Goal: Information Seeking & Learning: Learn about a topic

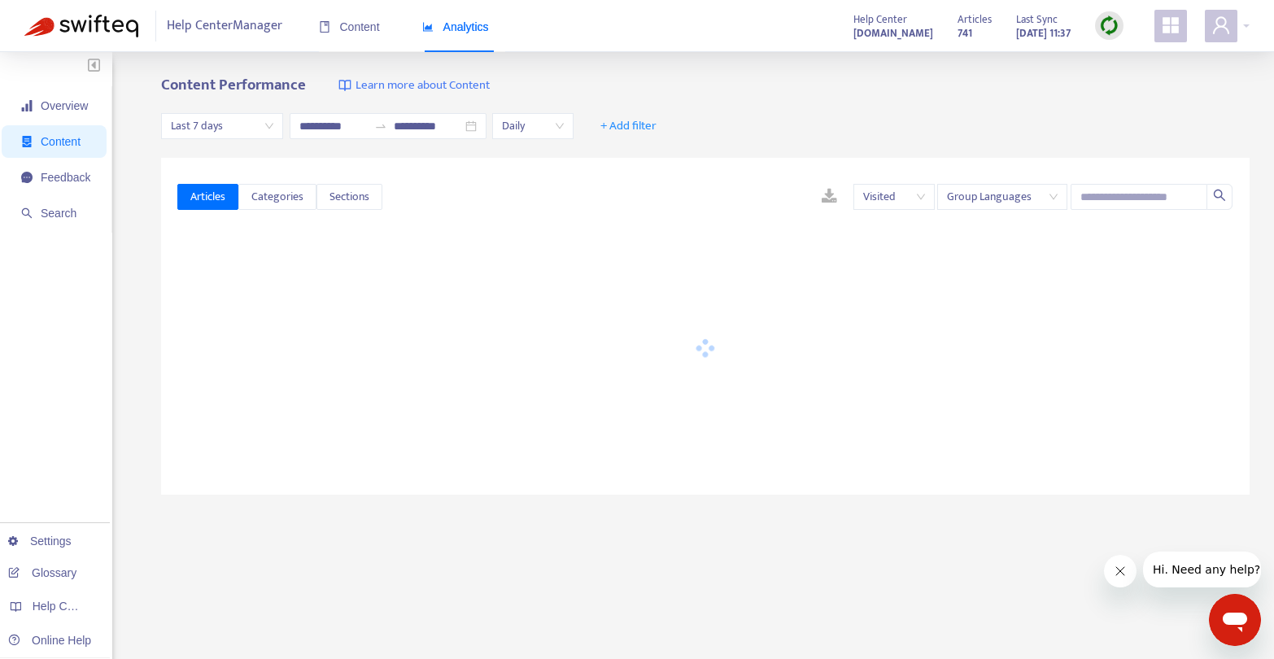
type input "**********"
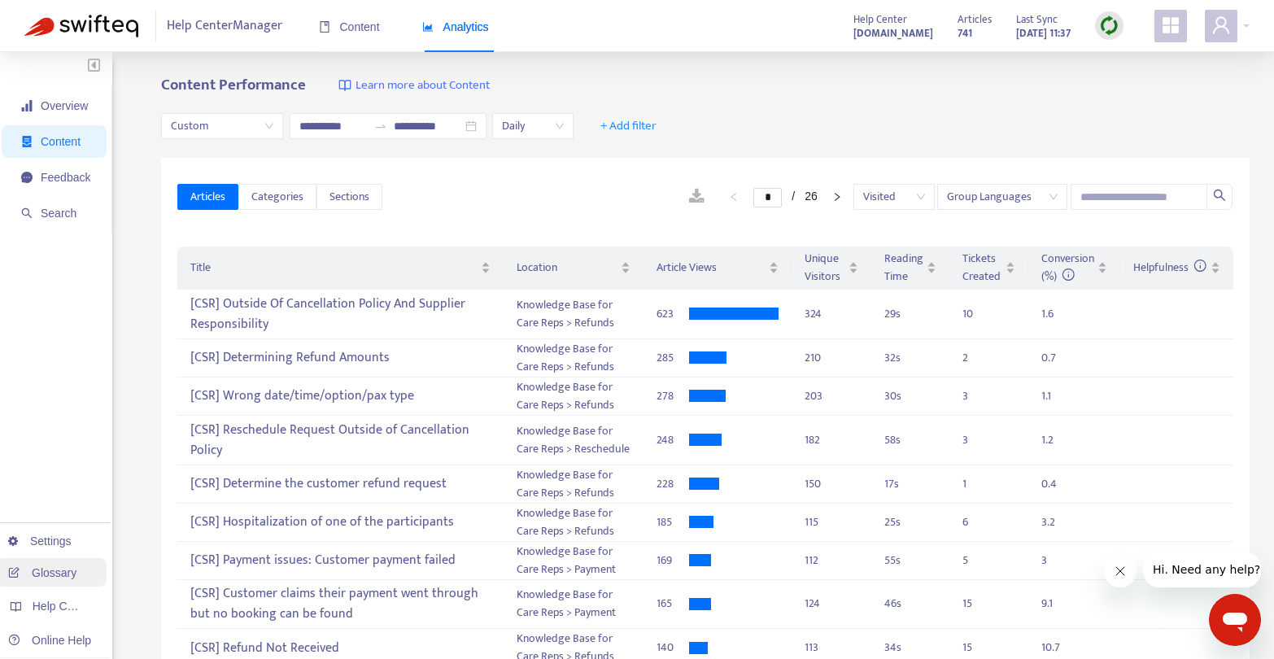
click at [48, 569] on link "Glossary" at bounding box center [42, 572] width 68 height 13
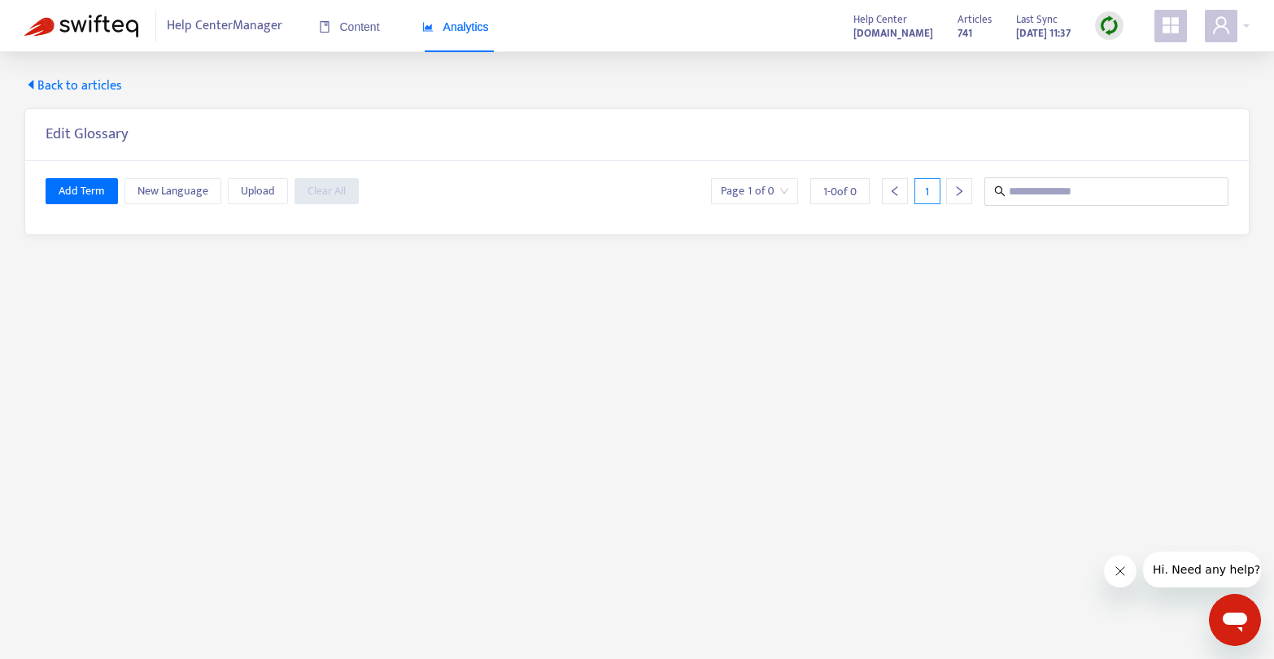
click at [57, 89] on span "Back to articles" at bounding box center [73, 86] width 98 height 20
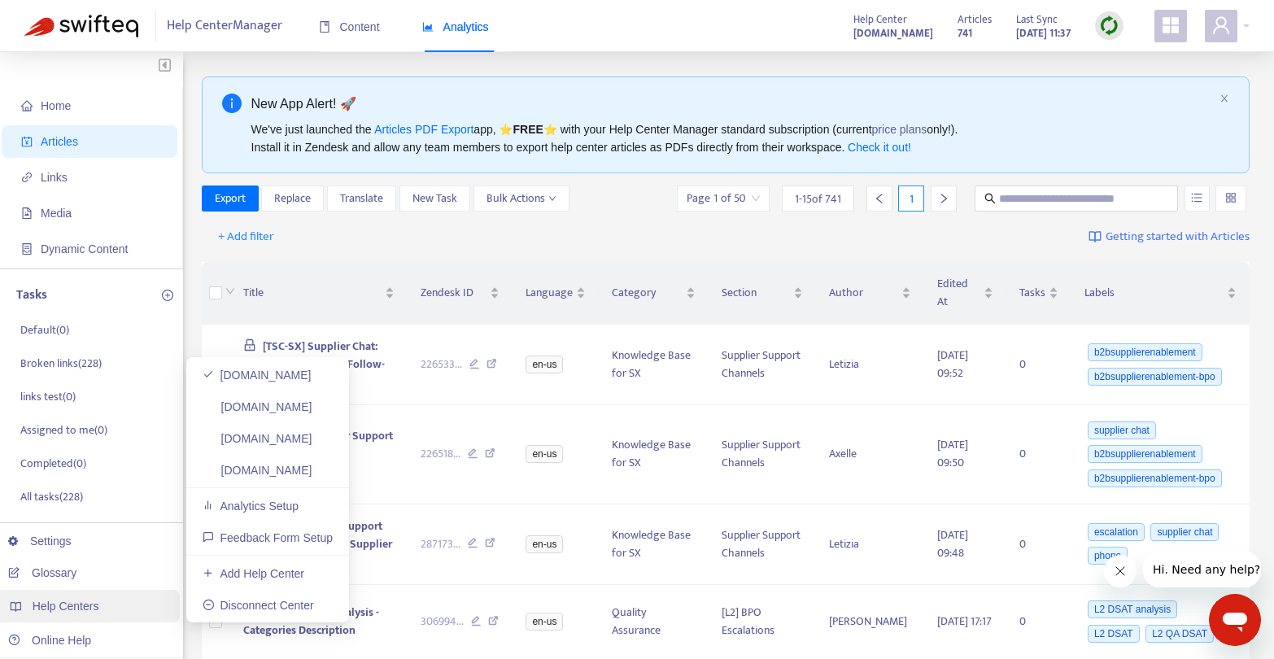
click at [61, 600] on span "Help Centers" at bounding box center [66, 606] width 67 height 13
click at [312, 409] on link "[DOMAIN_NAME]" at bounding box center [258, 406] width 110 height 13
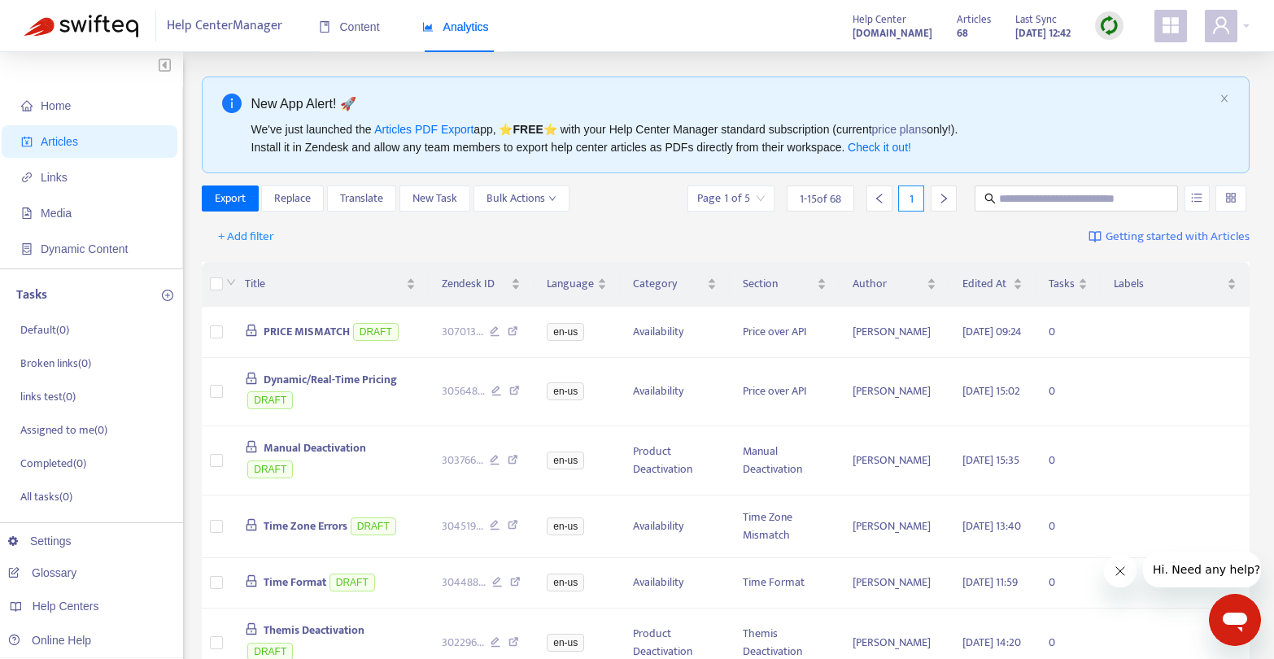
click at [1113, 21] on img at bounding box center [1109, 25] width 20 height 20
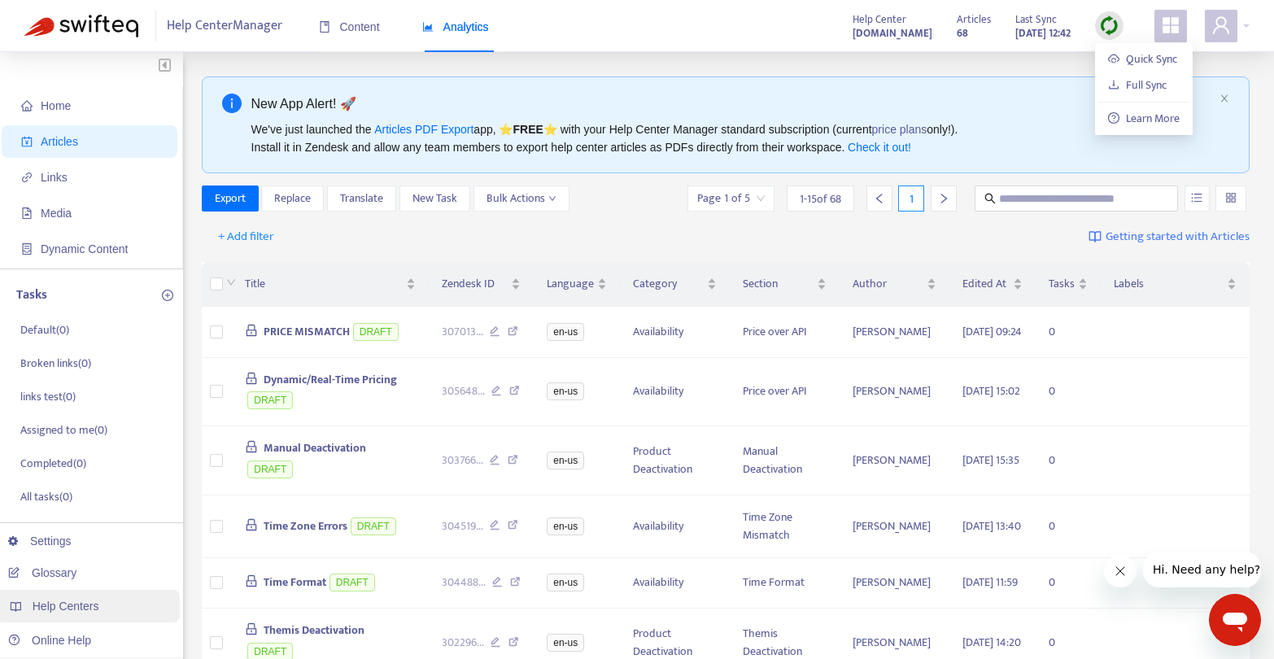
scroll to position [2, 0]
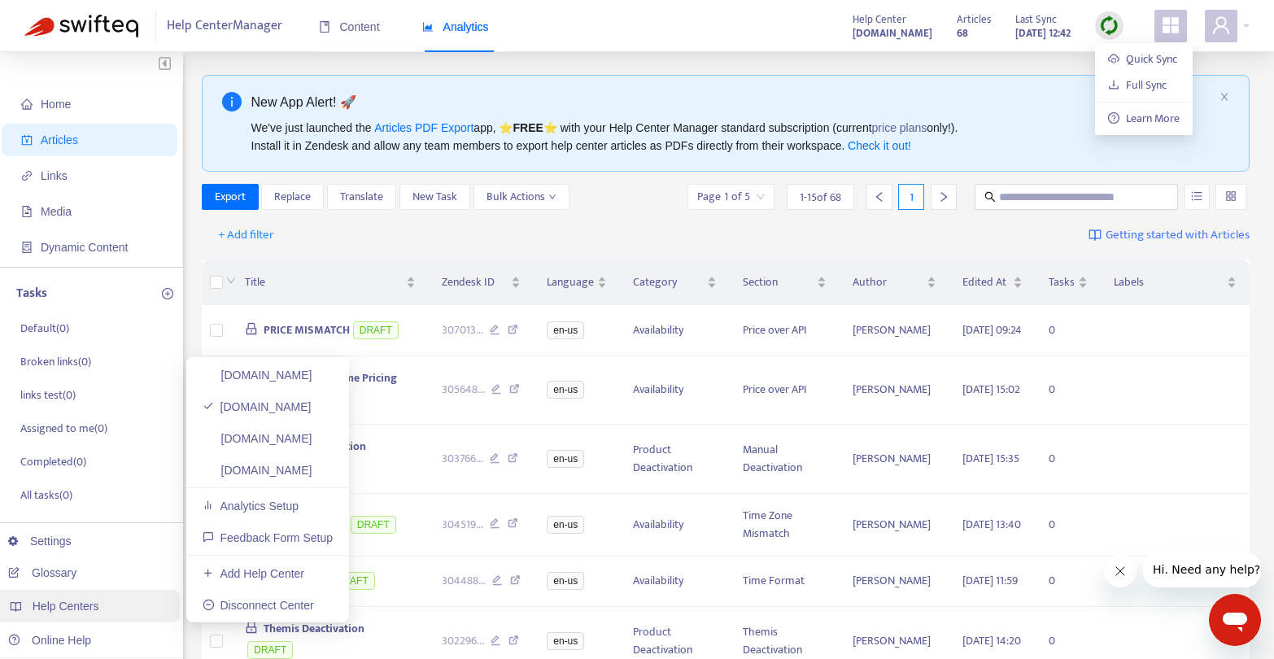
click at [88, 609] on span "Help Centers" at bounding box center [66, 606] width 67 height 13
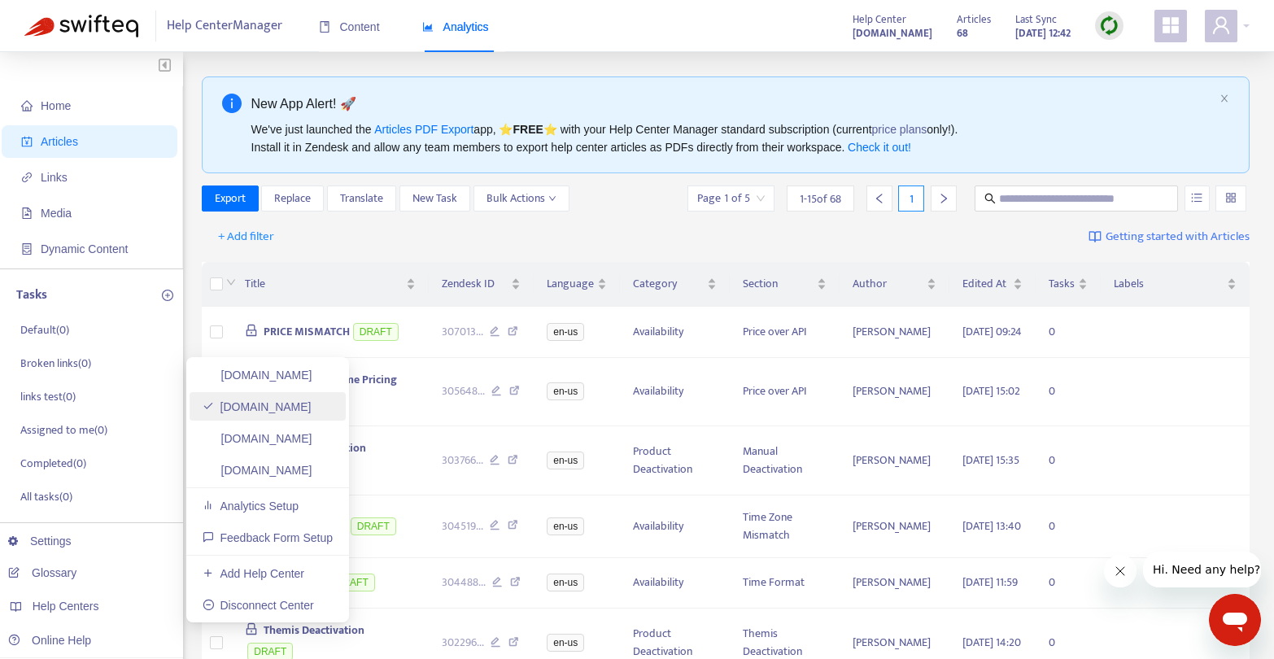
click at [312, 400] on link "[DOMAIN_NAME]" at bounding box center [257, 406] width 109 height 13
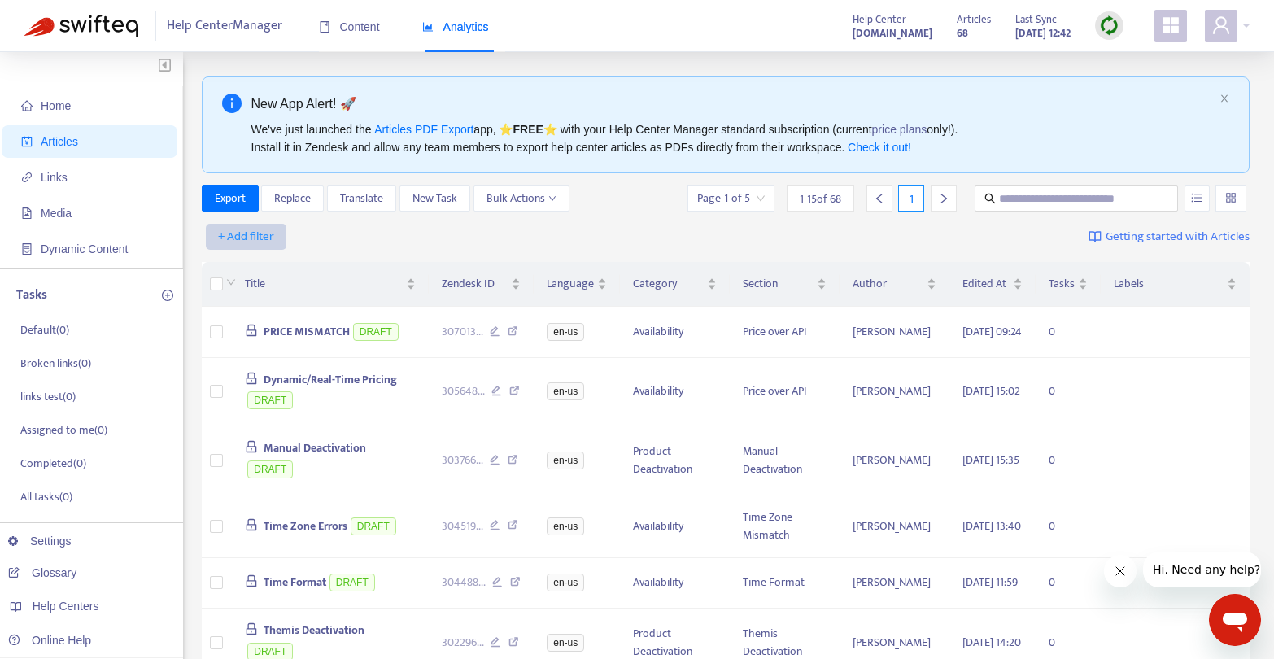
click at [267, 233] on span "+ Add filter" at bounding box center [246, 237] width 56 height 20
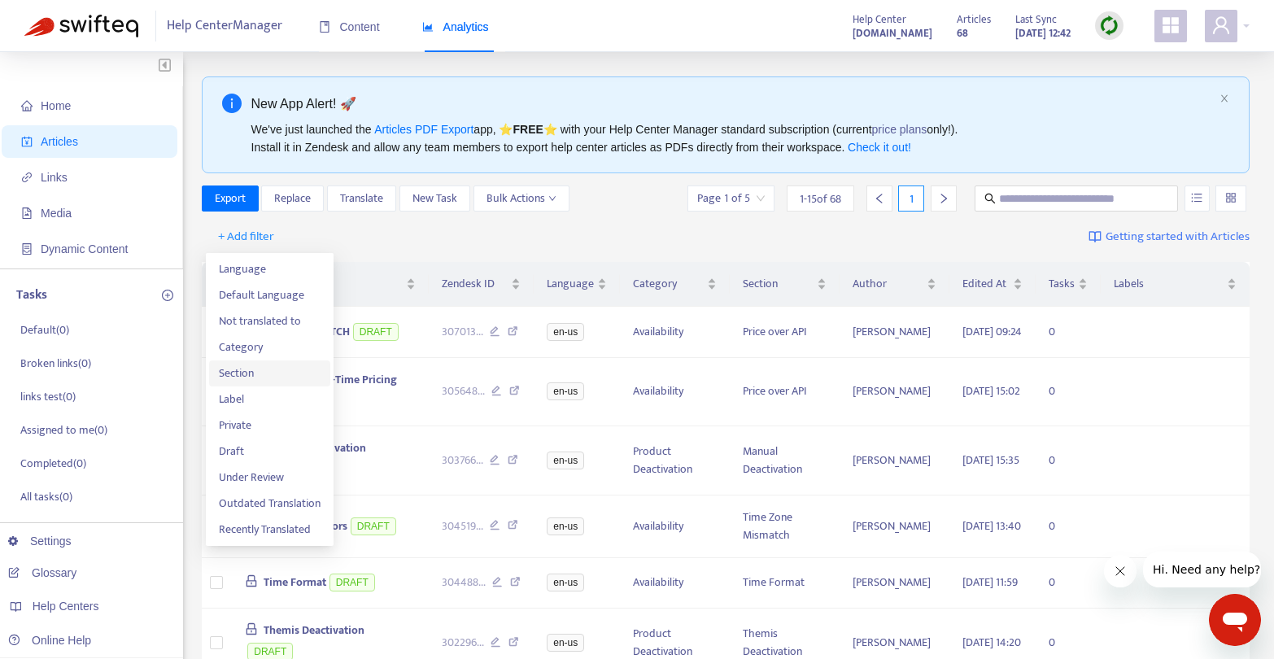
click at [259, 371] on span "Section" at bounding box center [270, 374] width 102 height 18
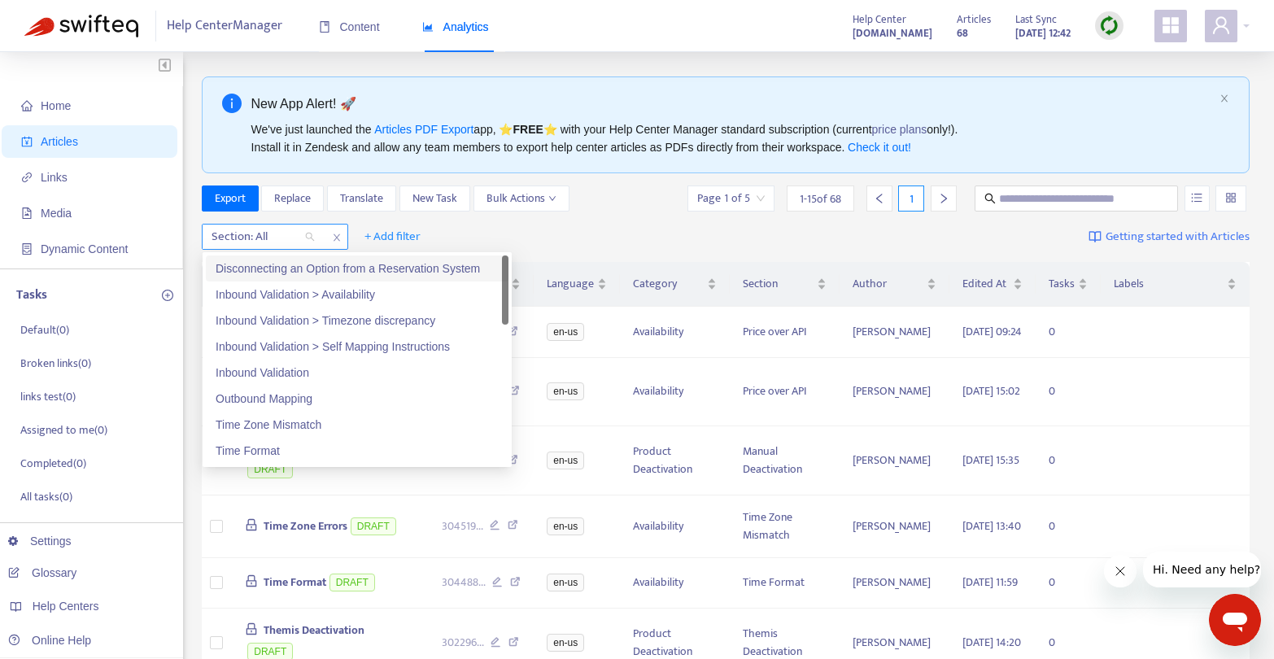
click at [260, 240] on div at bounding box center [255, 237] width 98 height 20
drag, startPoint x: 489, startPoint y: 218, endPoint x: 478, endPoint y: 219, distance: 11.4
click at [489, 218] on div "Section: All + Add filter Getting started with Articles" at bounding box center [726, 237] width 1049 height 38
click at [266, 236] on div at bounding box center [255, 237] width 98 height 20
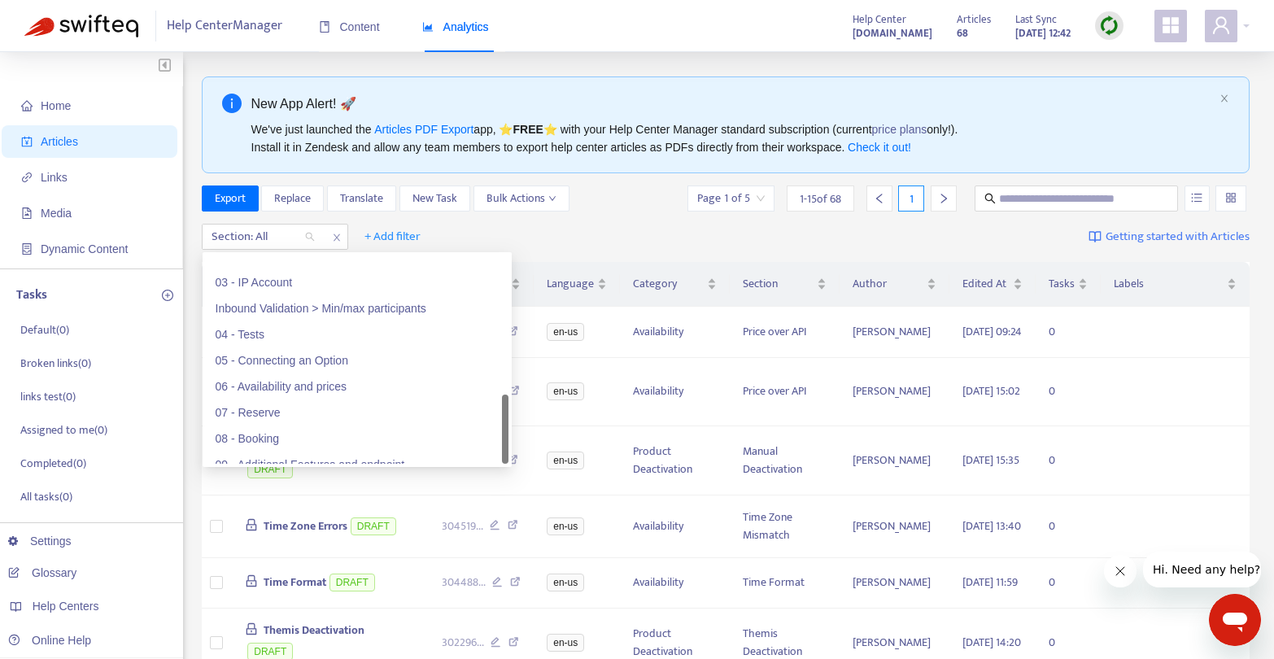
scroll to position [573, 0]
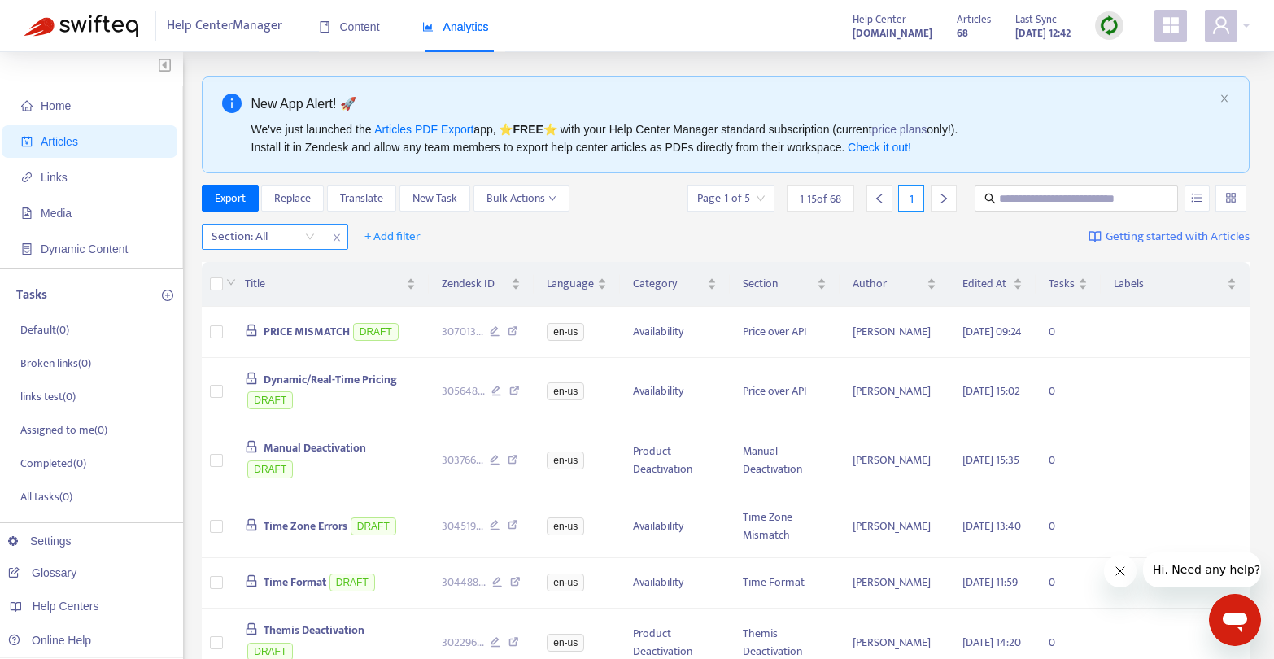
click at [285, 242] on div at bounding box center [255, 237] width 98 height 20
click at [332, 238] on icon "close" at bounding box center [337, 238] width 10 height 10
click at [262, 234] on span "+ Add filter" at bounding box center [246, 237] width 56 height 20
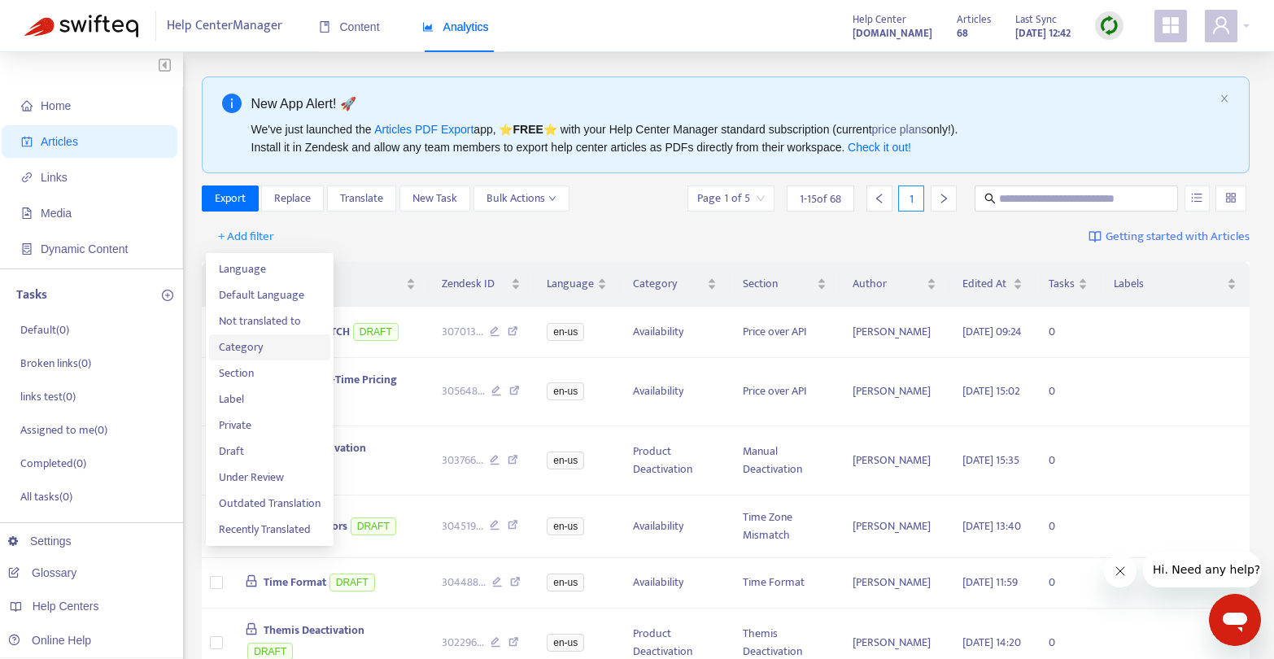
click at [250, 343] on span "Category" at bounding box center [270, 347] width 102 height 18
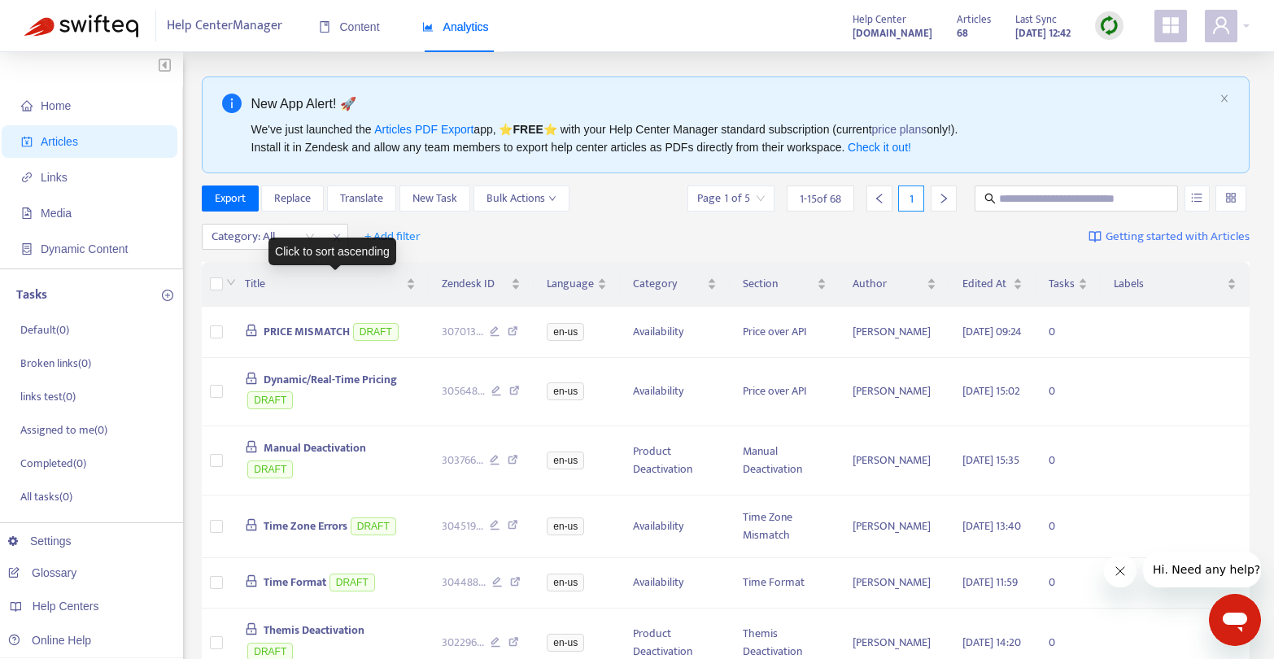
click at [273, 238] on div "Click to sort ascending" at bounding box center [333, 252] width 128 height 28
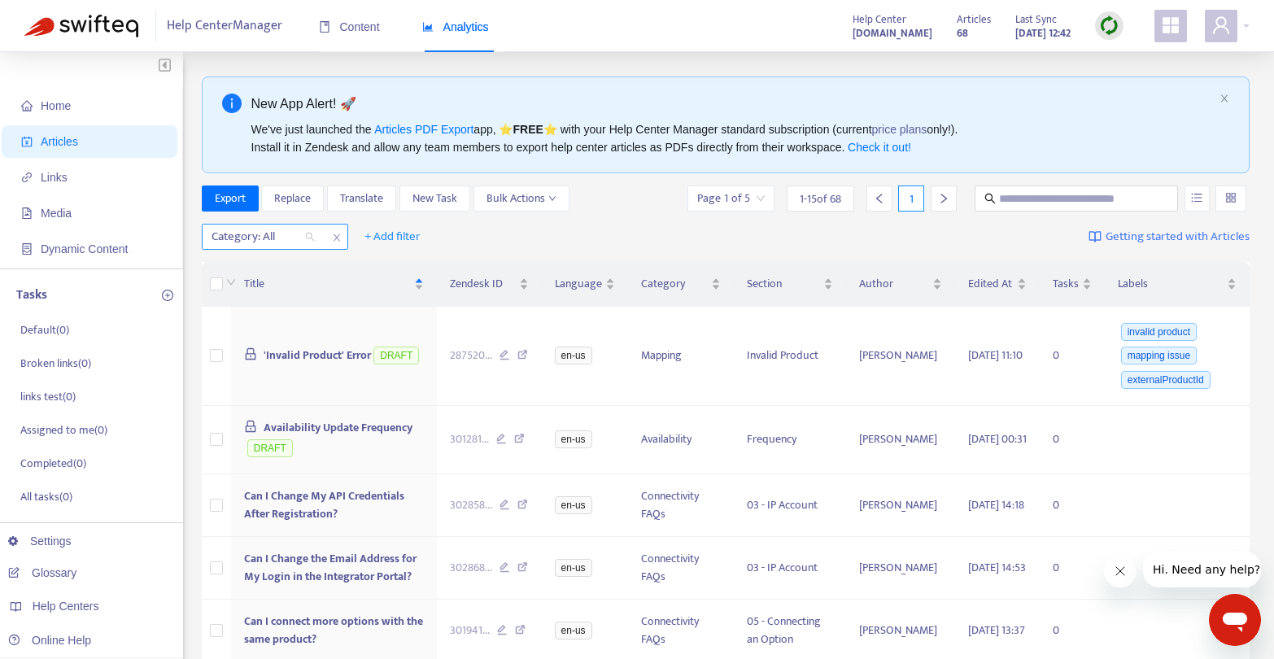
click at [249, 237] on div at bounding box center [255, 237] width 98 height 20
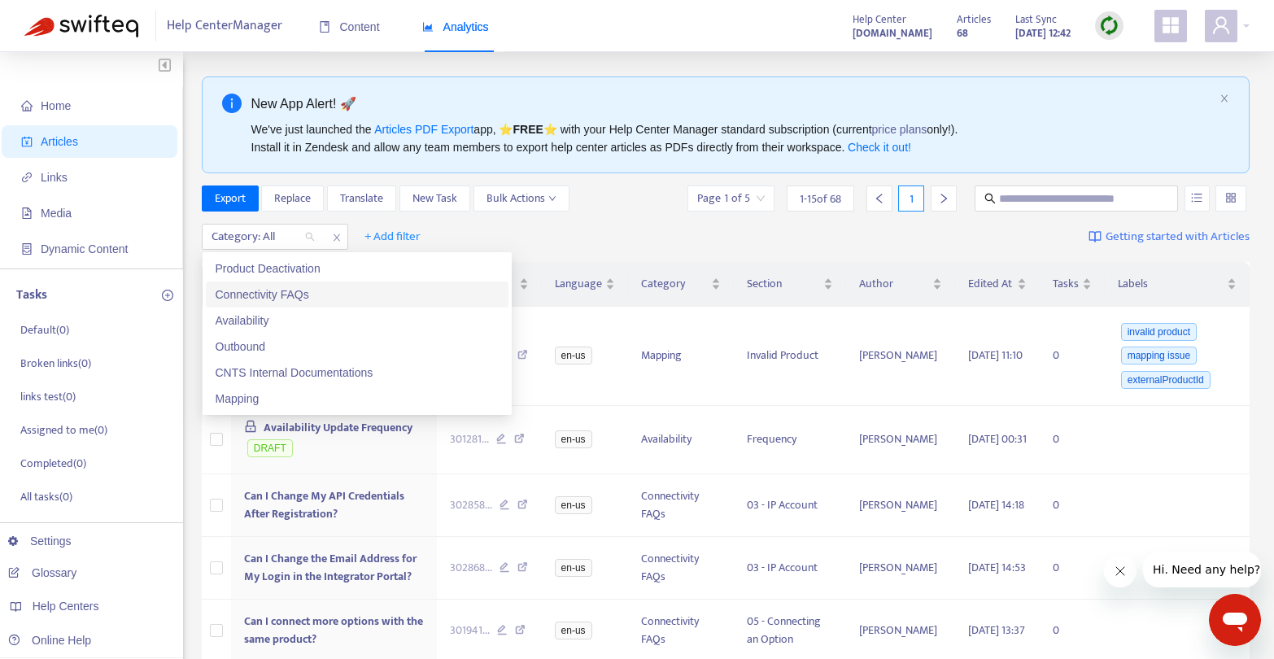
click at [294, 298] on div "Connectivity FAQs" at bounding box center [357, 295] width 283 height 18
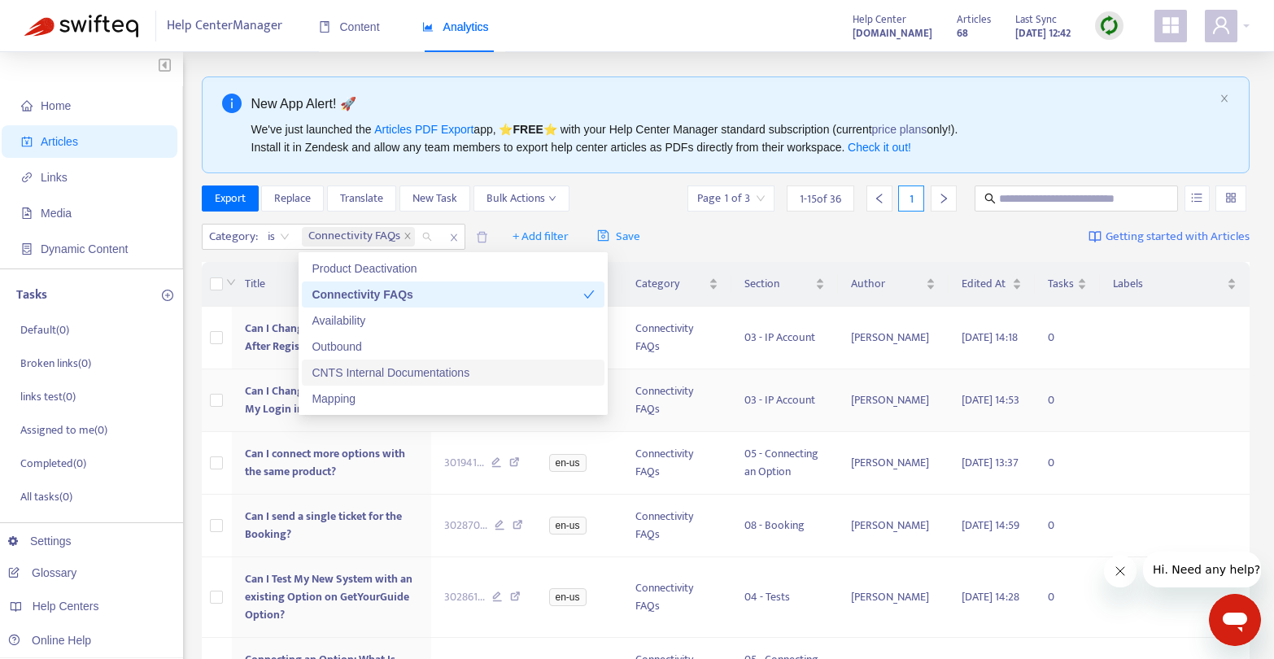
click at [1156, 378] on td at bounding box center [1175, 400] width 150 height 63
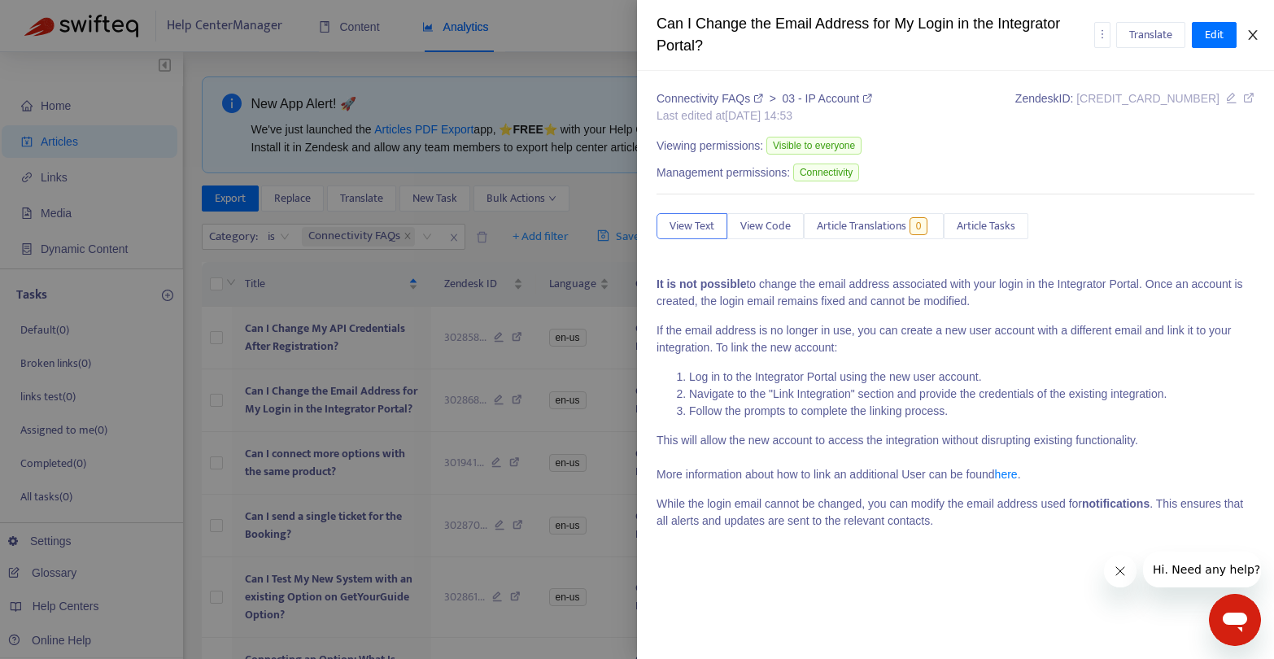
click at [1257, 37] on icon "close" at bounding box center [1252, 34] width 13 height 13
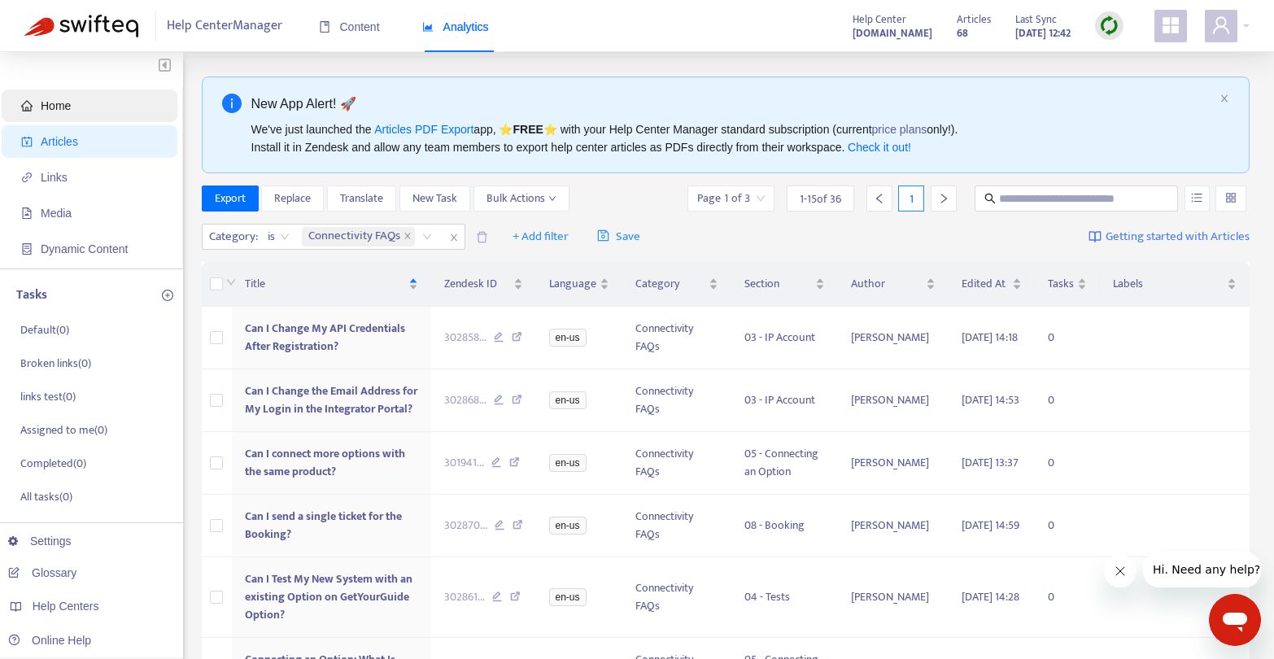
click at [96, 110] on span "Home" at bounding box center [92, 106] width 143 height 33
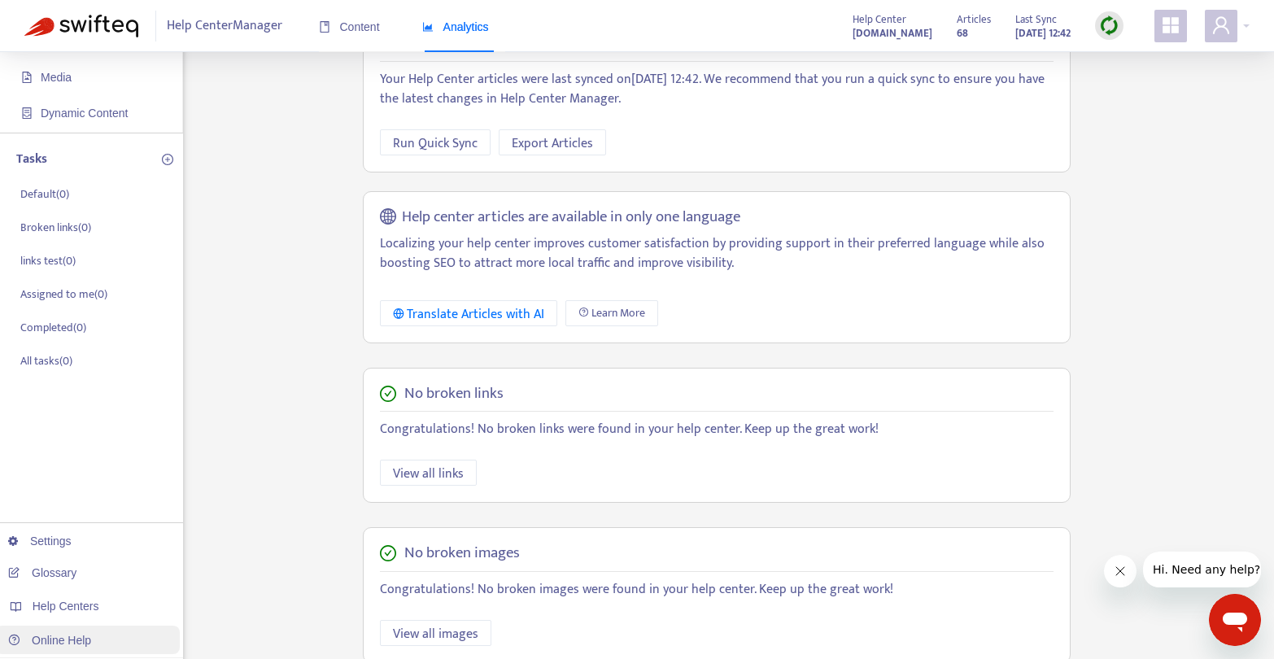
scroll to position [139, 0]
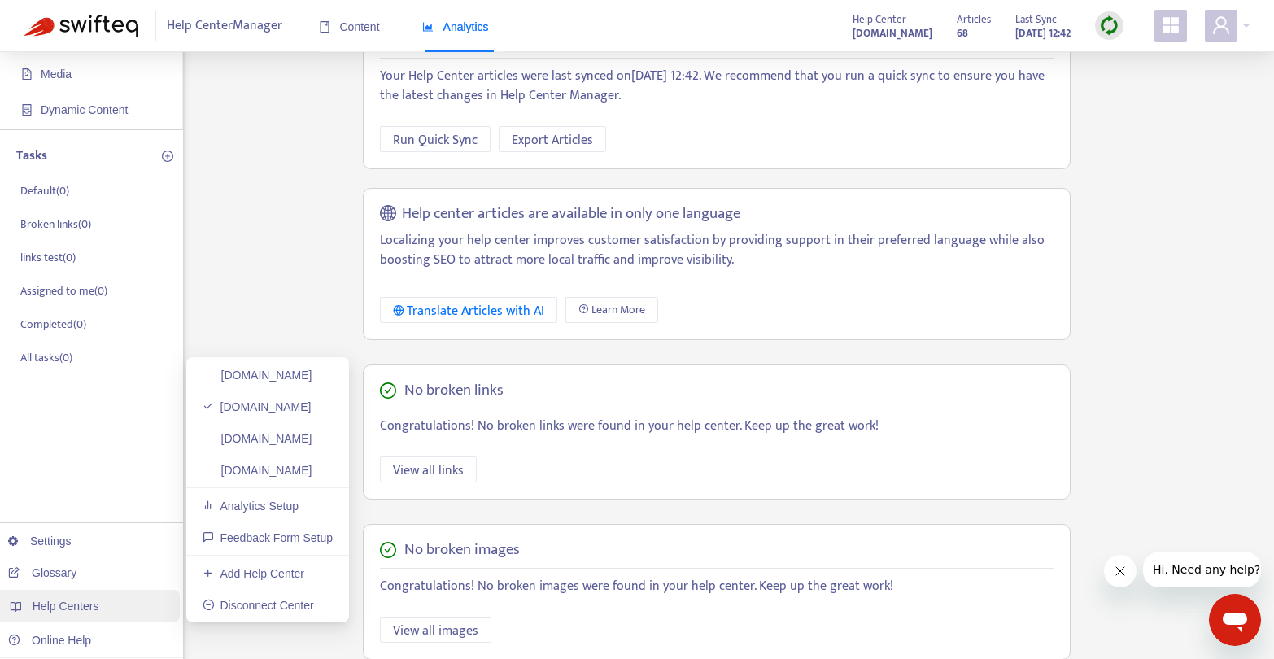
click at [84, 605] on span "Help Centers" at bounding box center [66, 606] width 67 height 13
click at [312, 408] on link "[DOMAIN_NAME]" at bounding box center [257, 406] width 109 height 13
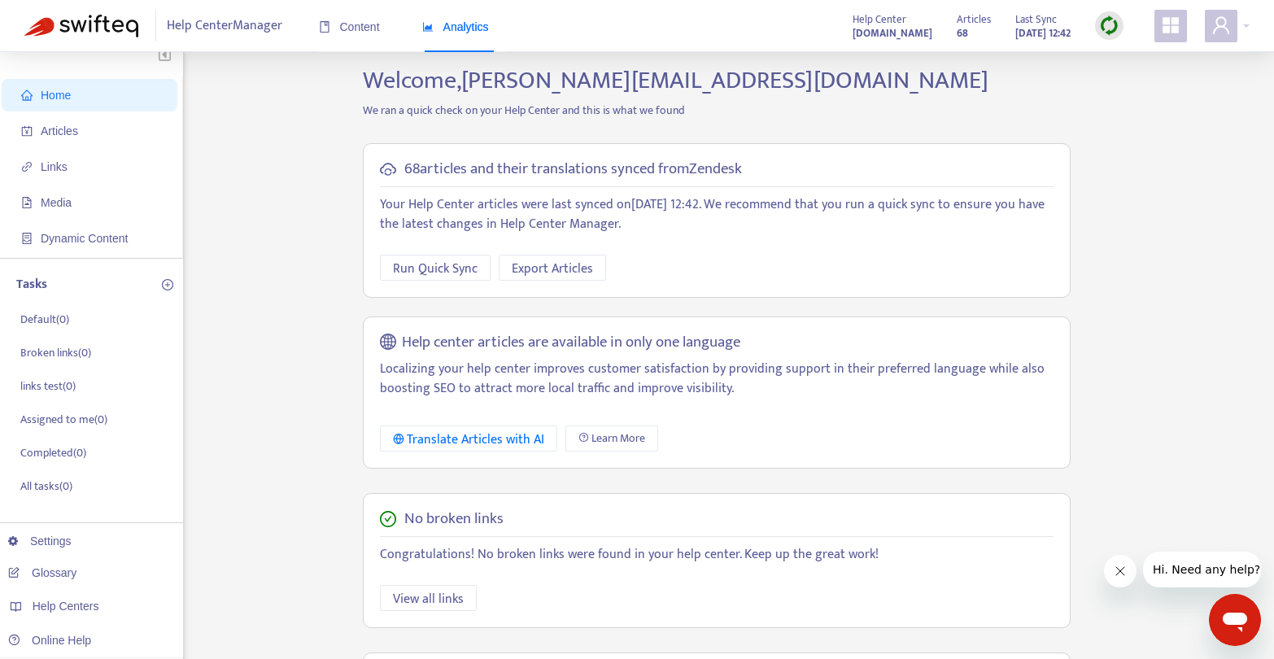
scroll to position [0, 0]
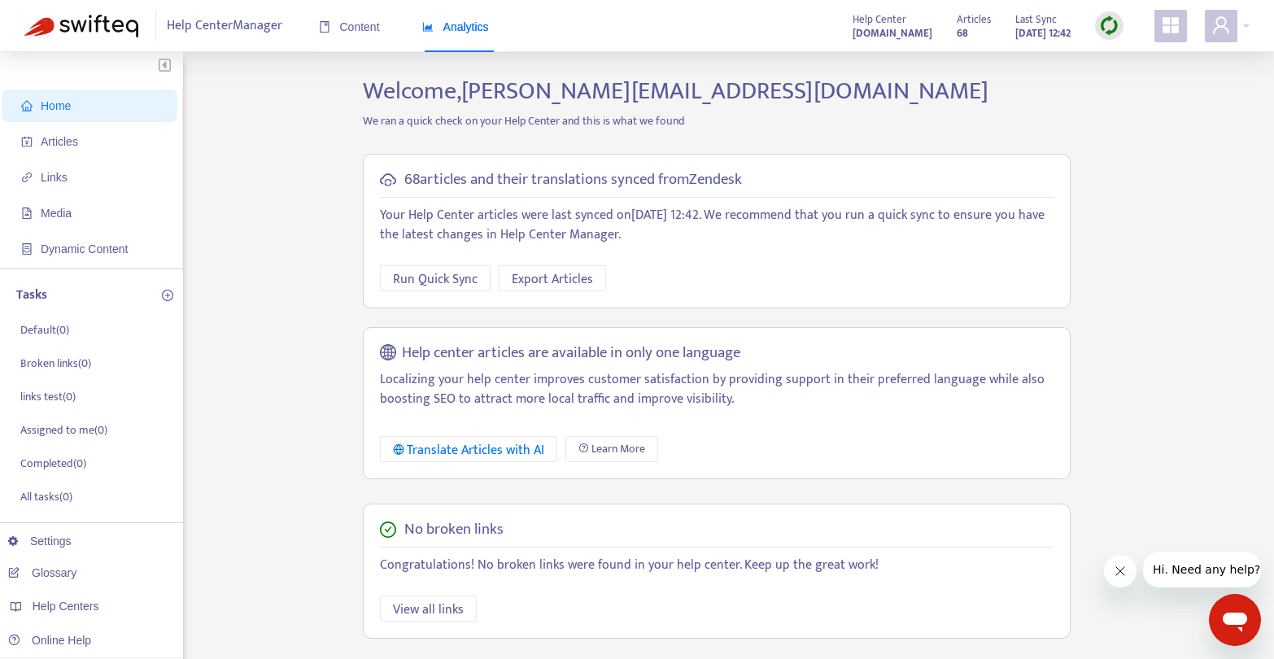
click at [250, 27] on span "Help Center Manager" at bounding box center [225, 26] width 116 height 31
drag, startPoint x: 237, startPoint y: 29, endPoint x: 352, endPoint y: 24, distance: 115.6
click at [253, 28] on span "Help Center Manager" at bounding box center [225, 26] width 116 height 31
click at [365, 24] on span "Content" at bounding box center [349, 26] width 61 height 13
click at [482, 27] on span "Analytics" at bounding box center [455, 26] width 67 height 13
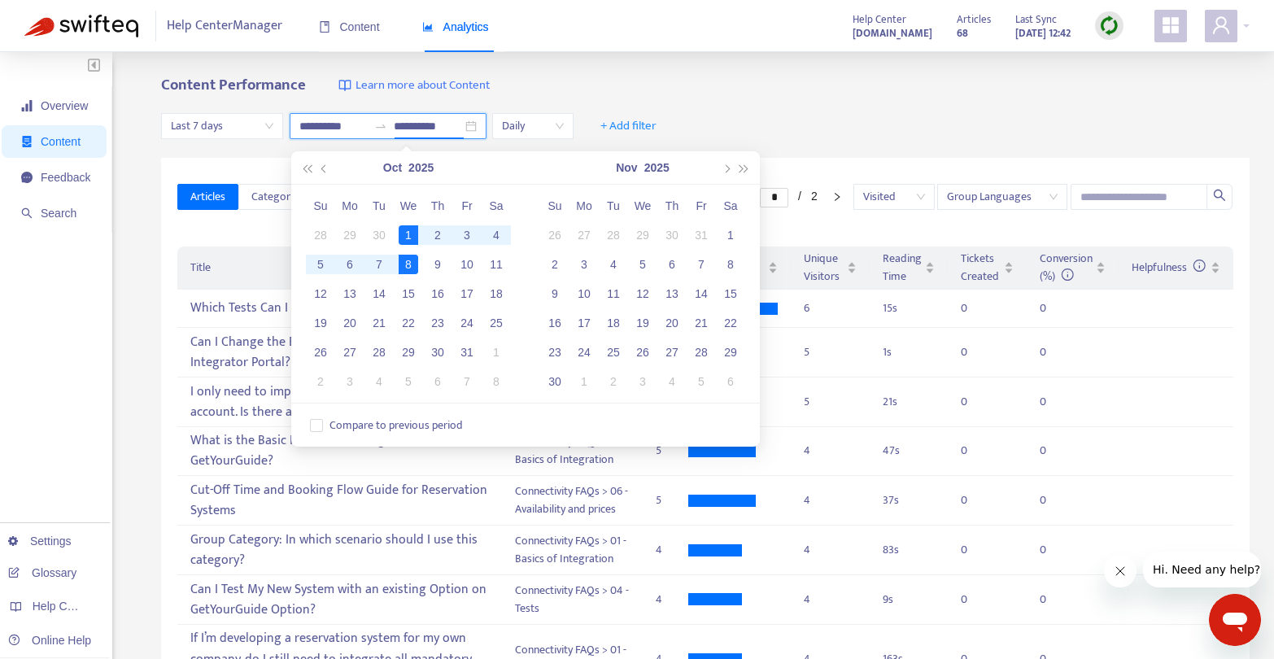
click at [446, 127] on input "**********" at bounding box center [428, 126] width 68 height 18
type input "**********"
click at [444, 260] on div "9" at bounding box center [438, 265] width 20 height 20
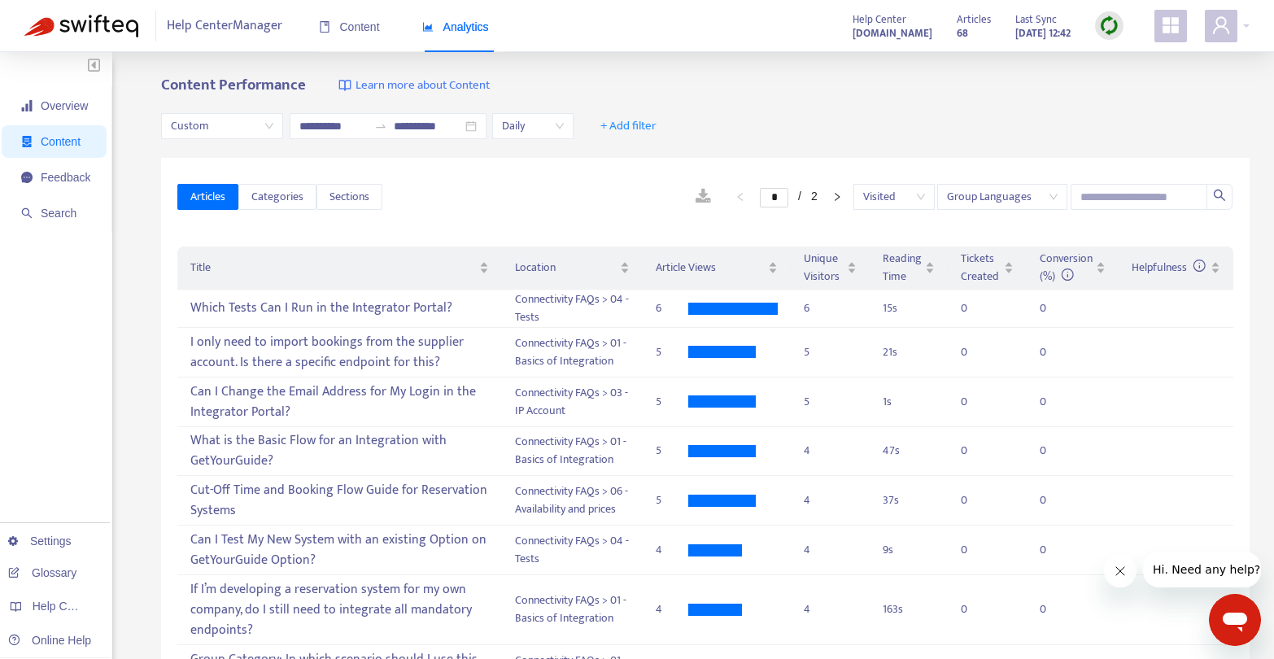
click at [951, 95] on div "**********" at bounding box center [705, 126] width 1089 height 63
click at [840, 196] on icon "right" at bounding box center [837, 196] width 5 height 8
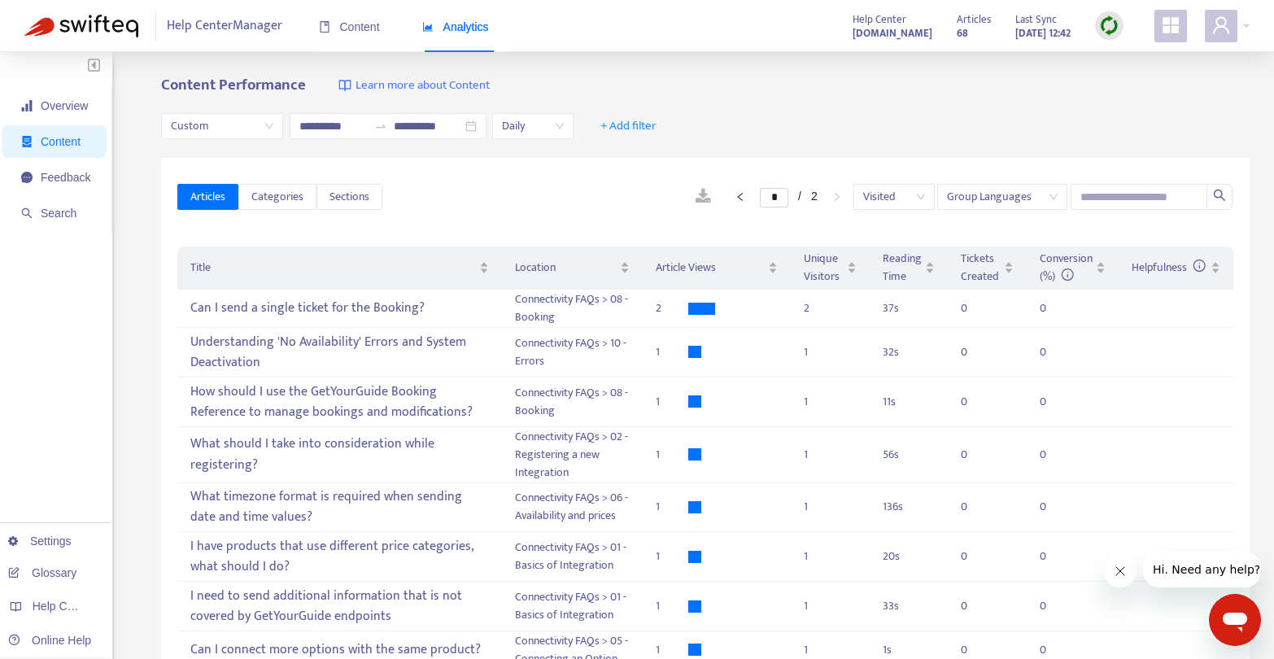
click at [915, 193] on span "Visited" at bounding box center [894, 197] width 62 height 24
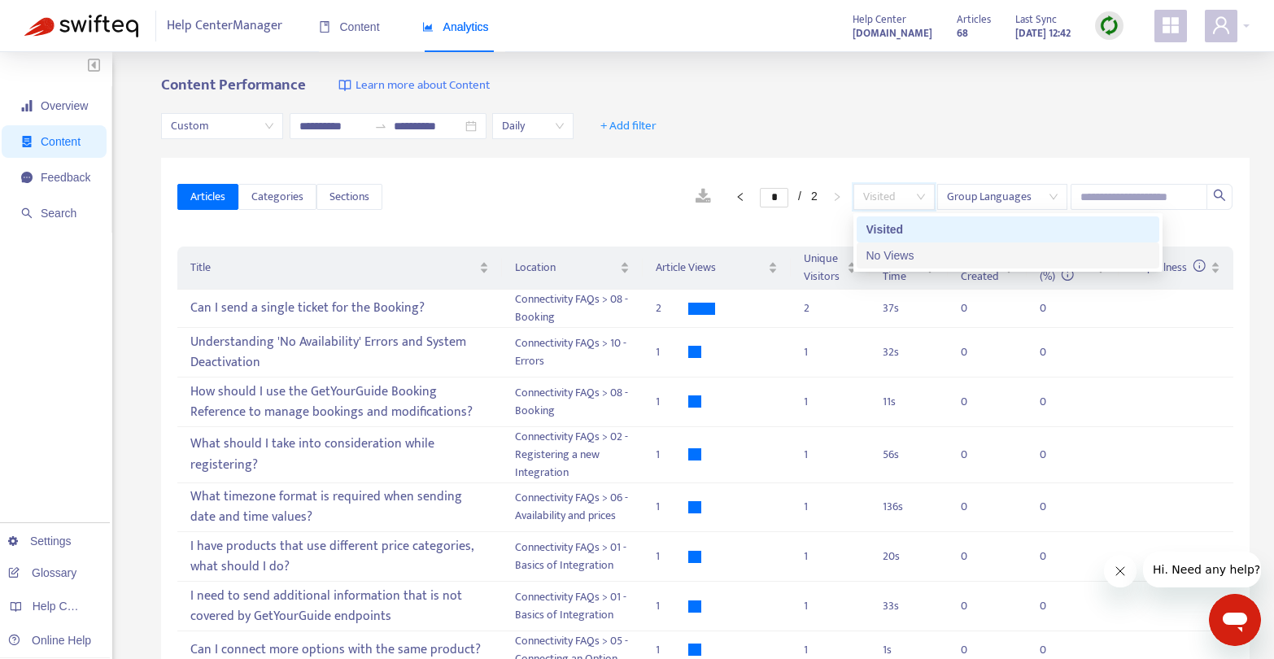
click at [915, 260] on div "No Views" at bounding box center [1008, 256] width 283 height 18
type input "*"
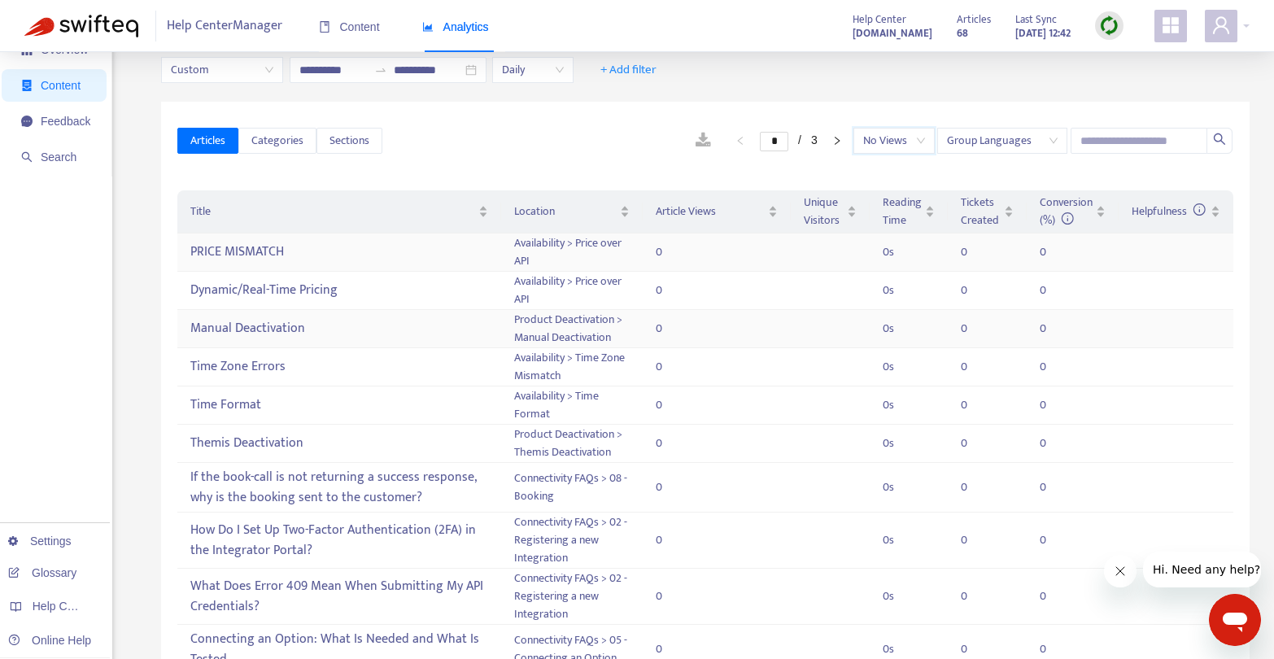
scroll to position [57, 0]
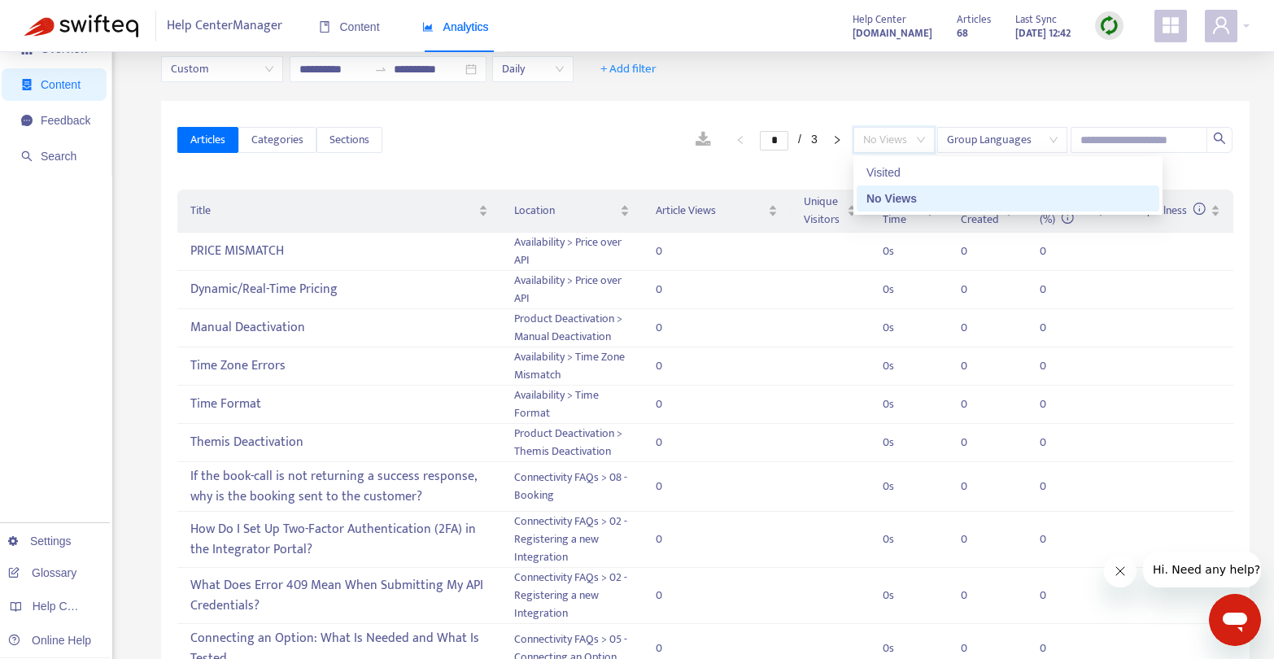
click at [905, 140] on span "No Views" at bounding box center [894, 140] width 62 height 24
click at [903, 172] on div "Visited" at bounding box center [1008, 173] width 283 height 18
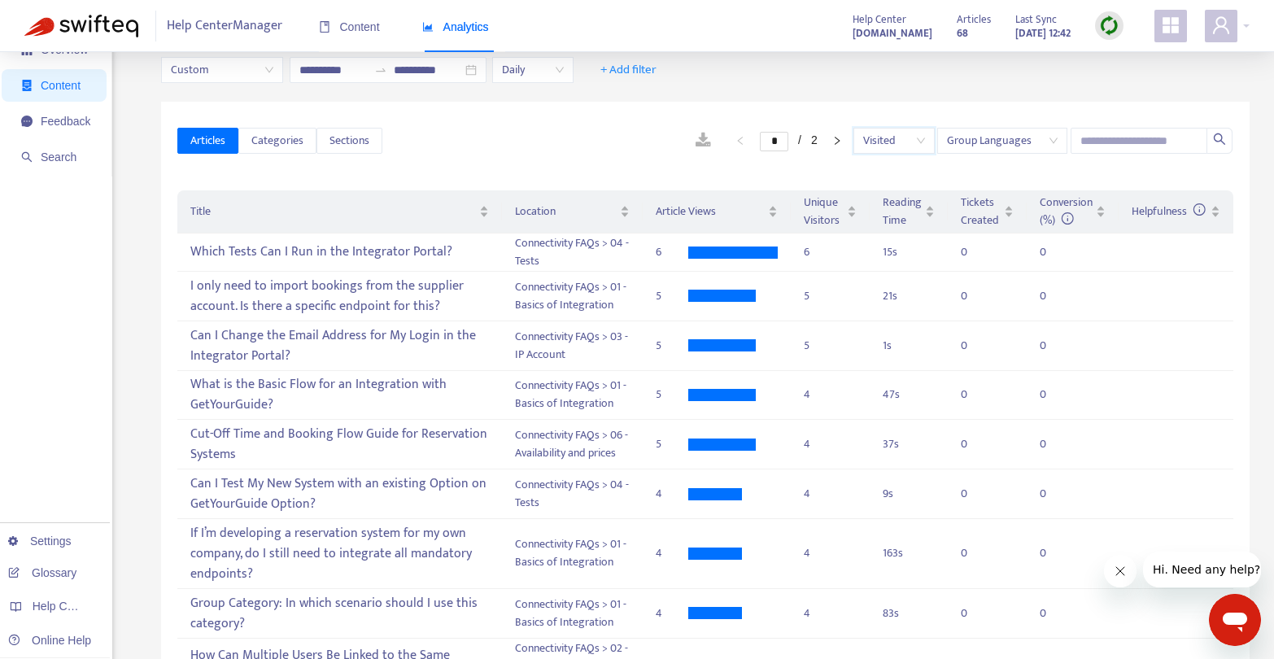
scroll to position [0, 0]
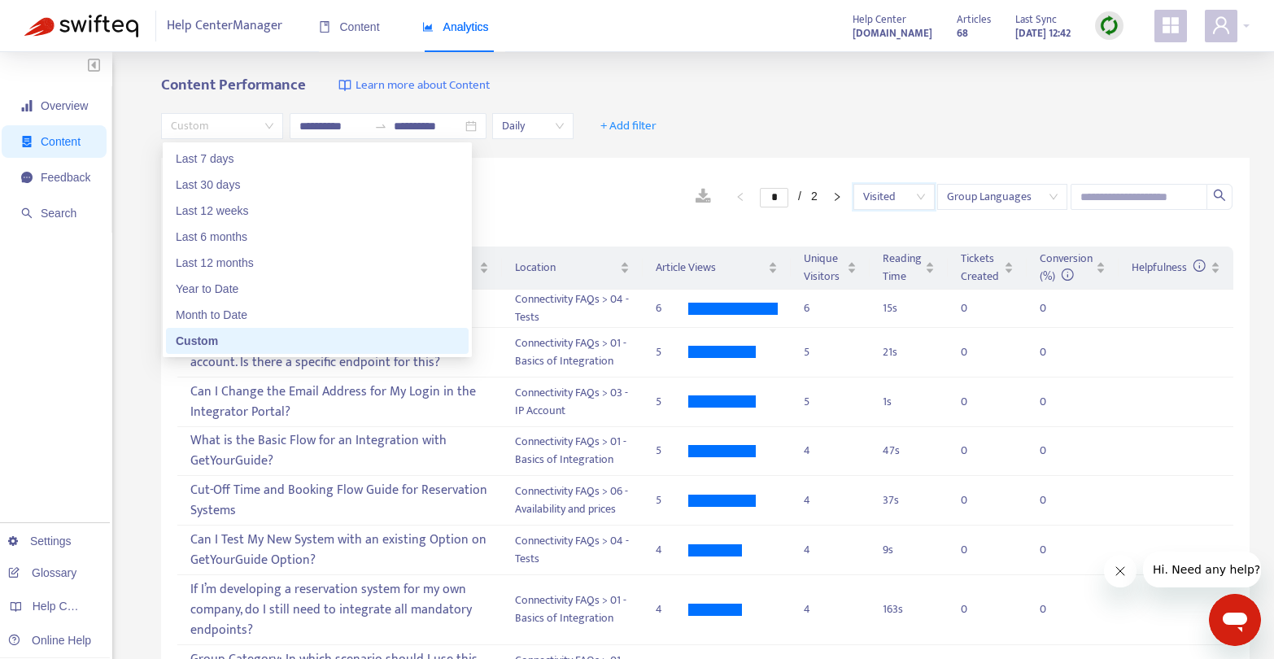
click at [273, 130] on span "Custom" at bounding box center [222, 126] width 103 height 24
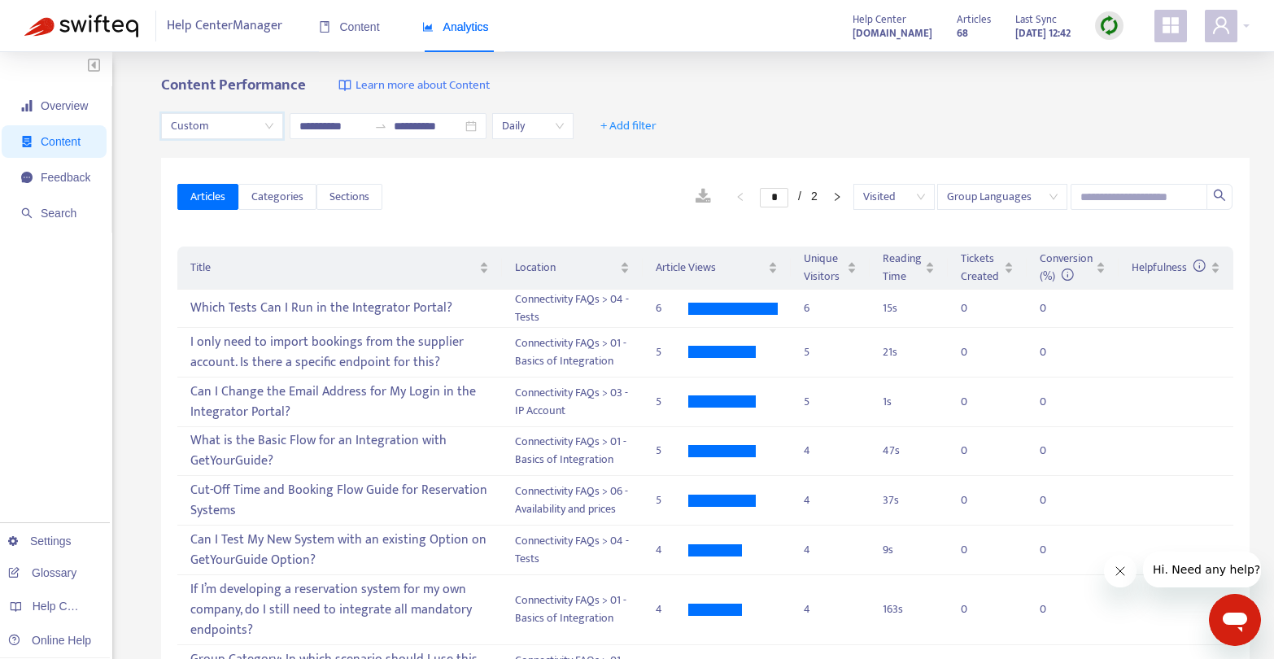
click at [273, 130] on span "Custom" at bounding box center [222, 126] width 103 height 24
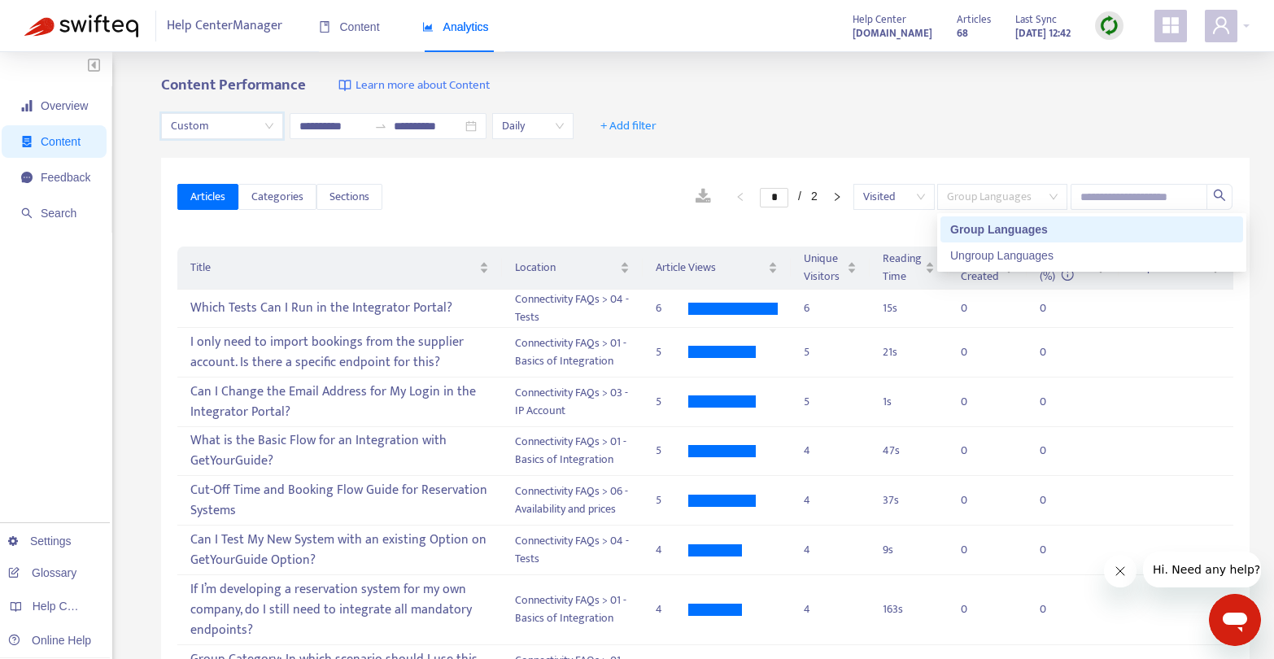
click at [1022, 196] on span "Group Languages" at bounding box center [1002, 197] width 111 height 24
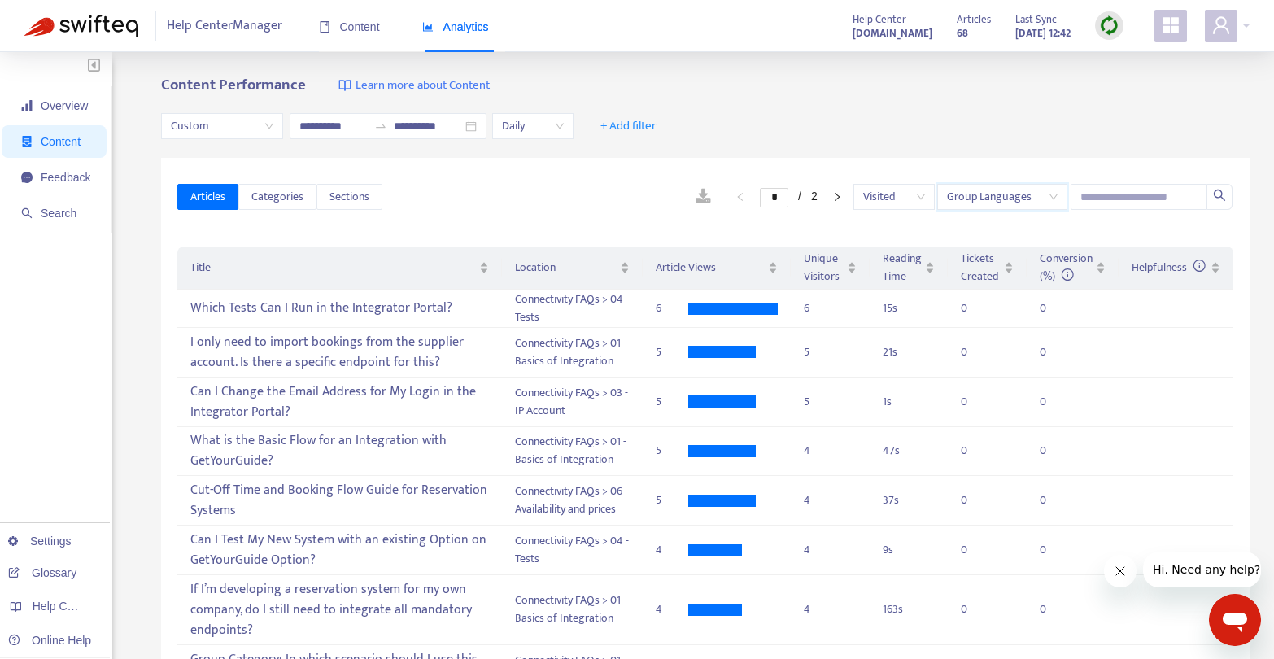
click at [1107, 28] on img at bounding box center [1109, 25] width 20 height 20
click at [1139, 57] on link "Quick Sync" at bounding box center [1142, 59] width 69 height 19
